Goal: Check status: Check status

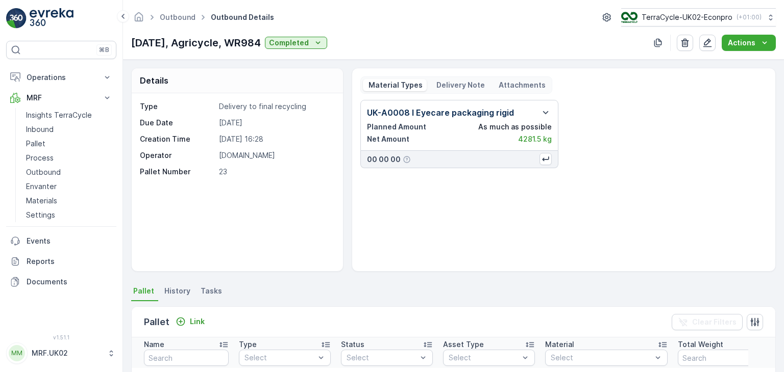
scroll to position [273, 0]
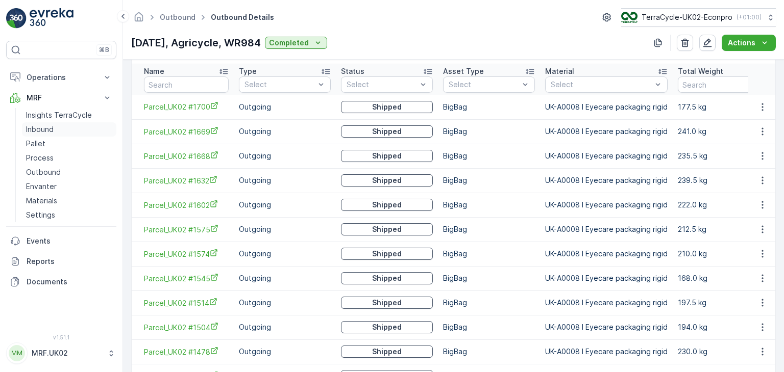
click at [61, 129] on link "Inbound" at bounding box center [69, 129] width 94 height 14
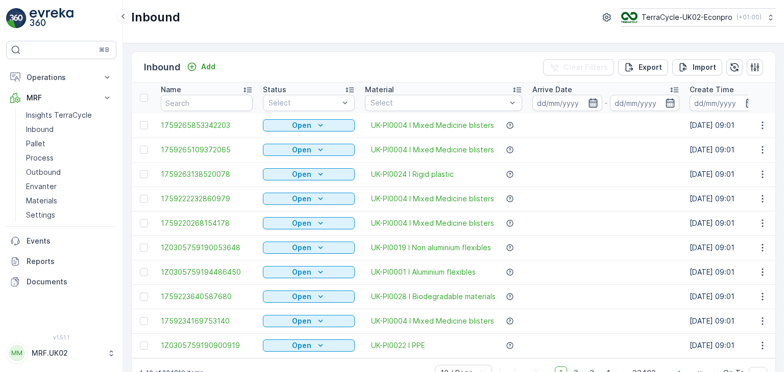
click at [592, 101] on icon "button" at bounding box center [593, 103] width 10 height 10
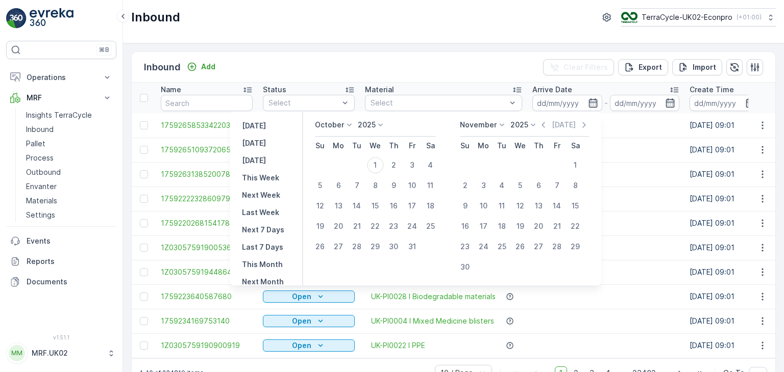
click at [350, 127] on icon at bounding box center [349, 125] width 10 height 10
click at [357, 178] on span "September" at bounding box center [340, 176] width 39 height 10
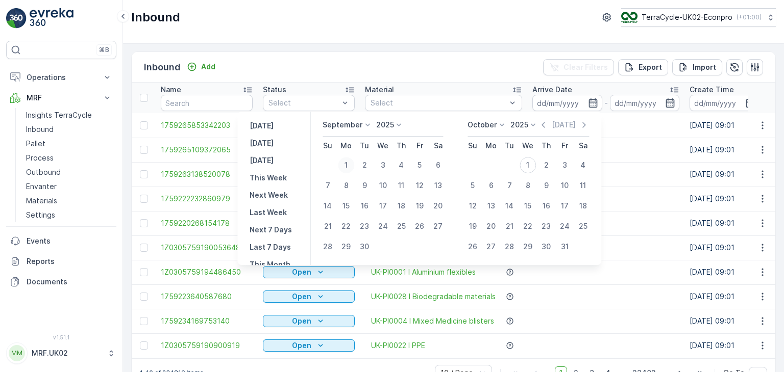
click at [349, 167] on div "1" at bounding box center [346, 165] width 16 height 16
type input "[DATE]"
click at [349, 167] on div "1" at bounding box center [346, 165] width 16 height 16
type input "[DATE]"
click at [527, 164] on div "1" at bounding box center [527, 165] width 16 height 16
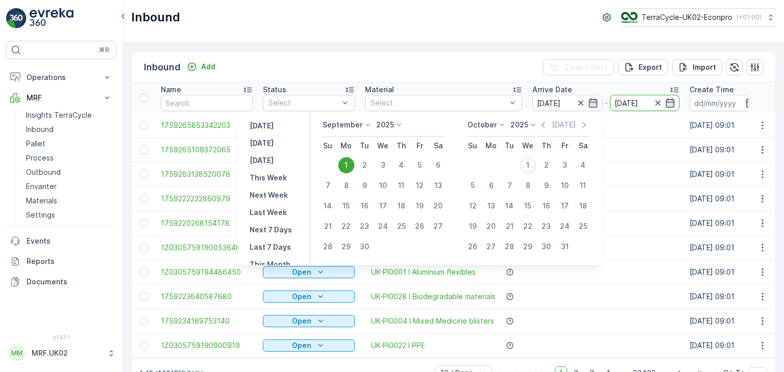
type input "[DATE]"
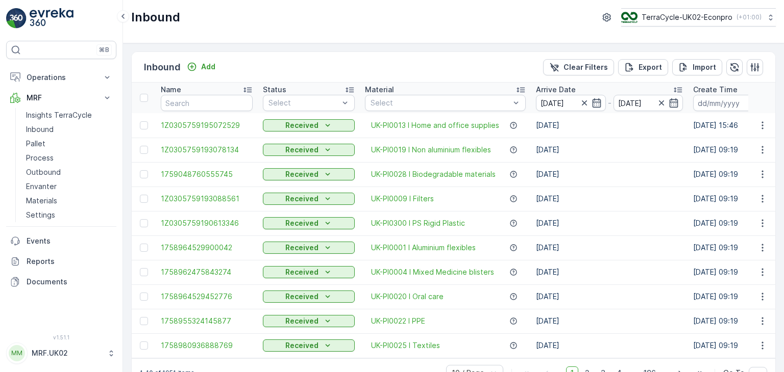
scroll to position [28, 0]
